Goal: Information Seeking & Learning: Learn about a topic

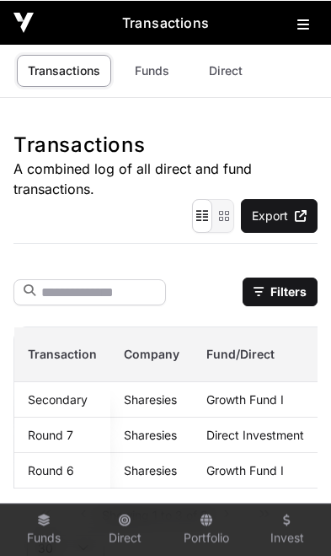
scroll to position [0, 149]
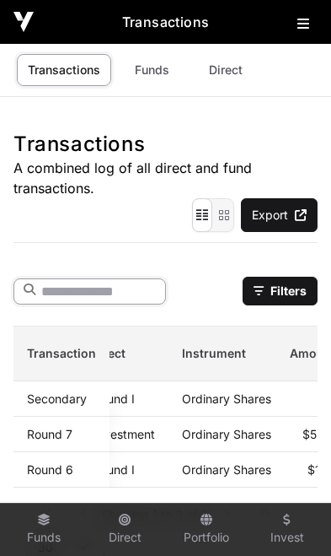
click at [112, 291] on input "text" at bounding box center [89, 291] width 153 height 26
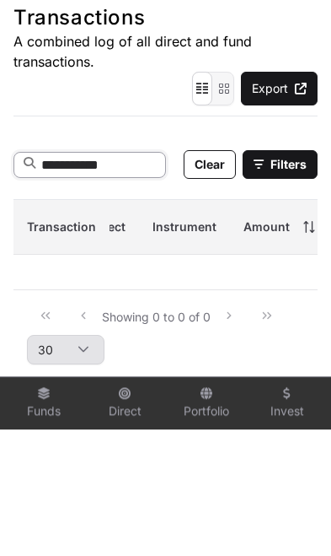
type input "**********"
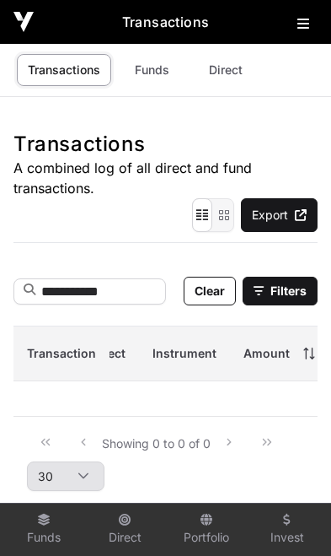
click at [304, 25] on icon at bounding box center [304, 23] width 12 height 13
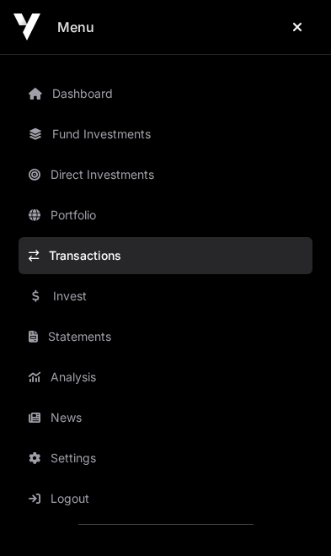
click at [62, 260] on link "Transactions" at bounding box center [166, 255] width 294 height 37
click at [100, 258] on link "Transactions" at bounding box center [166, 255] width 294 height 37
click at [300, 35] on button "Close" at bounding box center [297, 27] width 40 height 34
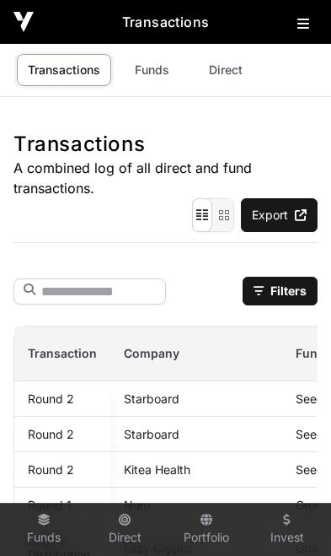
click at [30, 29] on img at bounding box center [23, 22] width 20 height 20
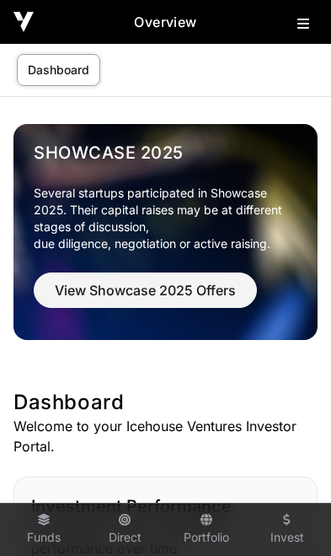
click at [301, 40] on div "Overview" at bounding box center [165, 22] width 331 height 44
click at [295, 31] on h2 "Overview" at bounding box center [166, 22] width 264 height 20
click at [307, 29] on icon at bounding box center [304, 23] width 12 height 13
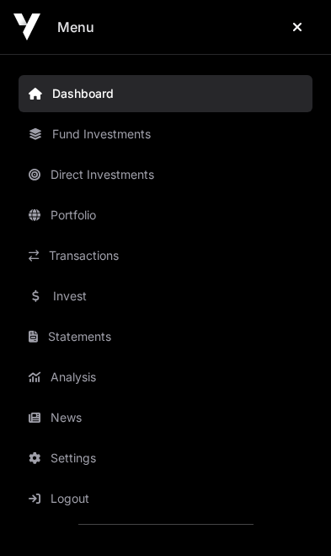
click at [112, 262] on link "Transactions" at bounding box center [166, 255] width 294 height 37
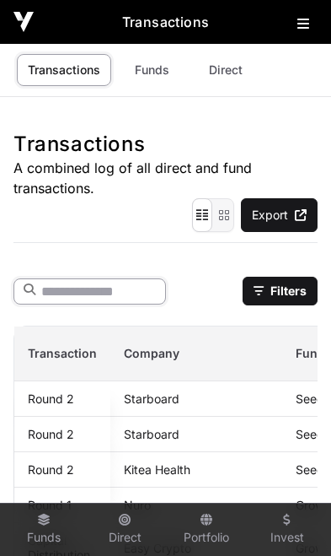
click at [92, 297] on input "text" at bounding box center [89, 291] width 153 height 26
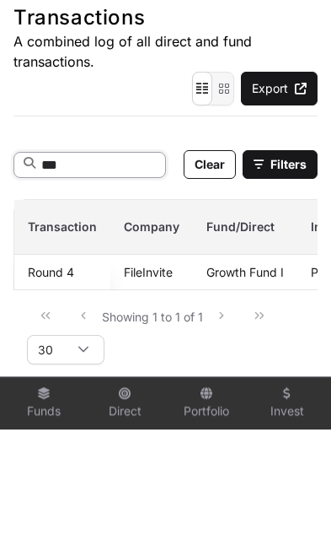
type input "***"
click at [137, 391] on link "FileInvite" at bounding box center [148, 398] width 49 height 14
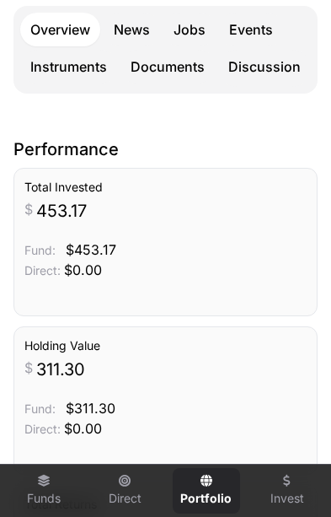
scroll to position [481, 0]
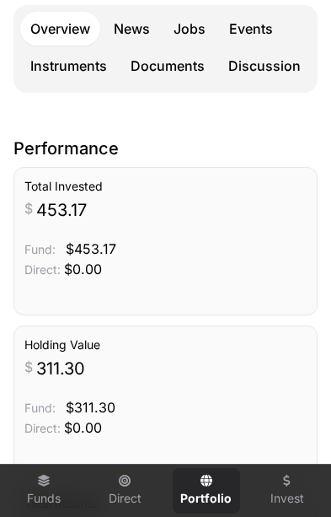
click at [243, 24] on link "Events" at bounding box center [251, 29] width 64 height 34
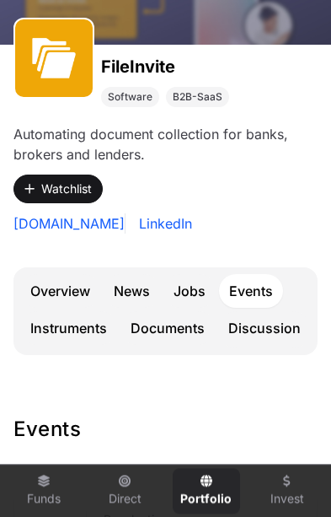
click at [62, 293] on link "Overview" at bounding box center [60, 291] width 80 height 34
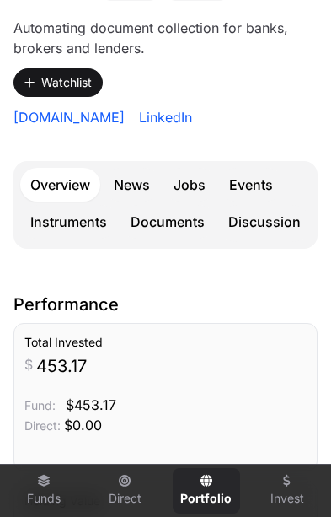
scroll to position [321, 0]
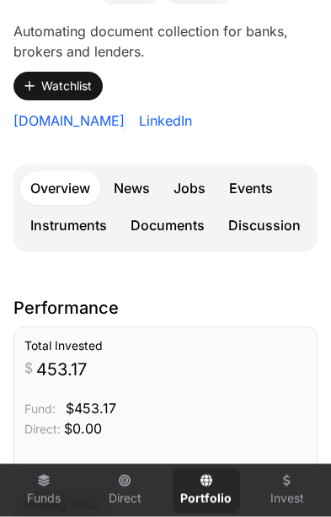
click at [258, 218] on link "Discussion" at bounding box center [264, 226] width 93 height 37
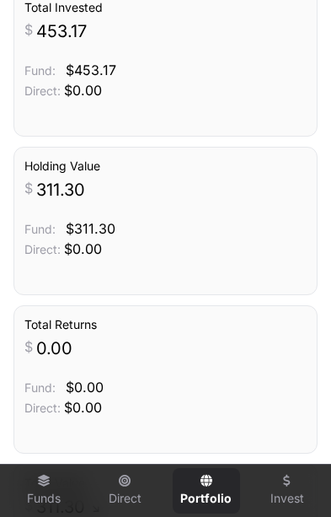
scroll to position [322, 0]
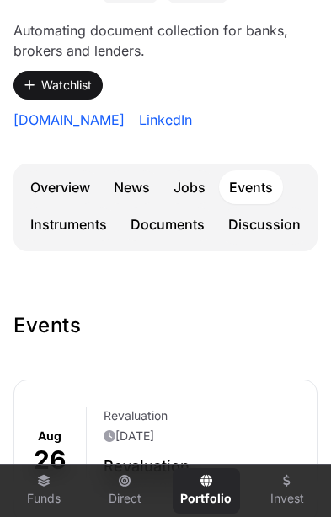
scroll to position [218, 0]
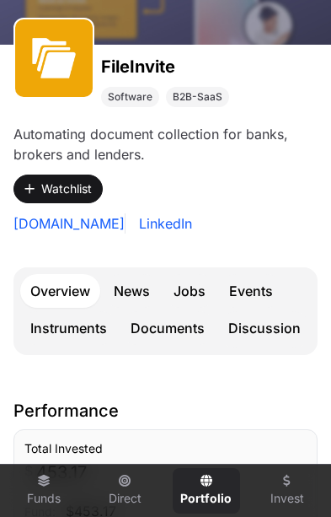
scroll to position [481, 0]
